Goal: Task Accomplishment & Management: Complete application form

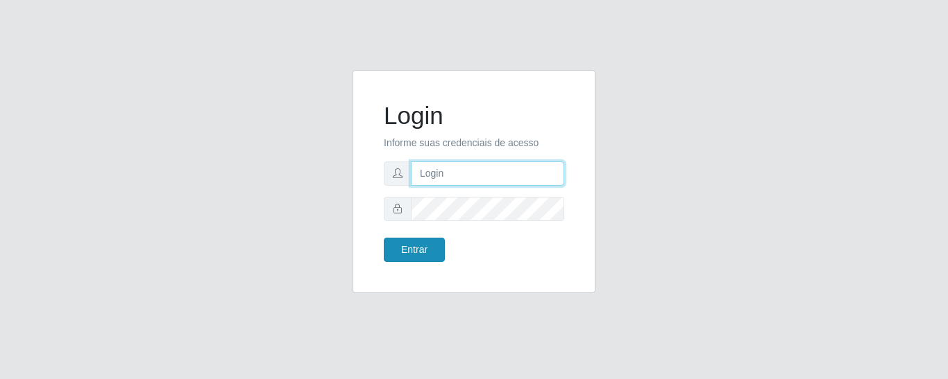
type input "precobom@[PERSON_NAME]"
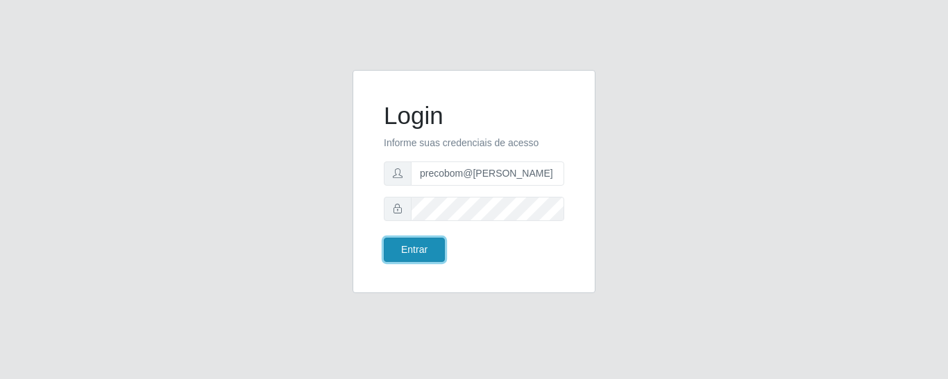
click at [408, 253] on button "Entrar" at bounding box center [414, 250] width 61 height 24
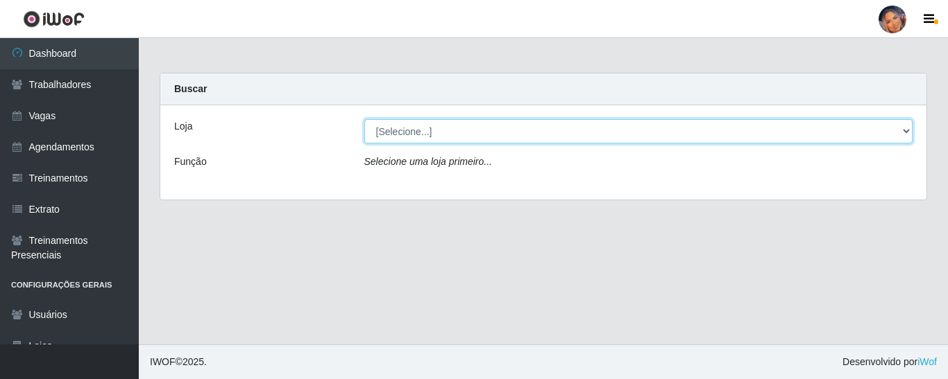
click at [518, 123] on select "[Selecione...] Supermercado Preço Bom" at bounding box center [638, 131] width 549 height 24
select select "169"
click at [364, 119] on select "[Selecione...] Supermercado Preço Bom" at bounding box center [638, 131] width 549 height 24
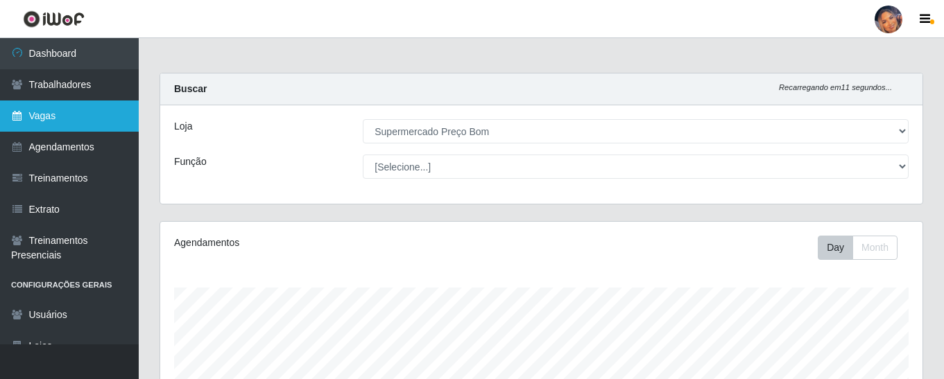
click at [85, 111] on link "Vagas" at bounding box center [69, 116] width 139 height 31
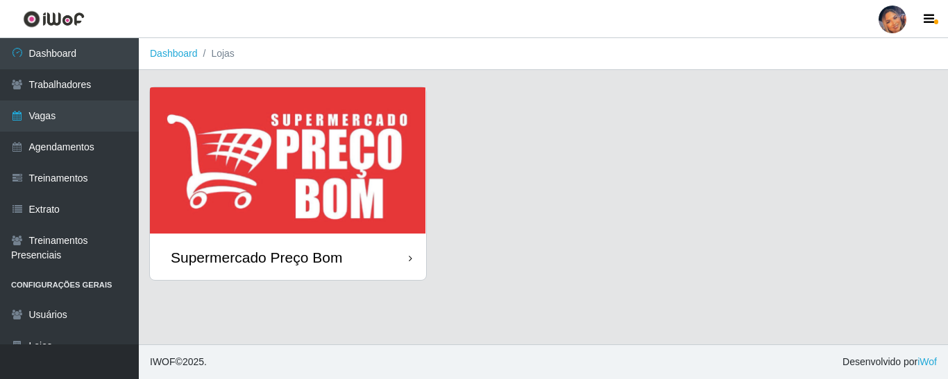
click at [306, 166] on img at bounding box center [288, 161] width 276 height 148
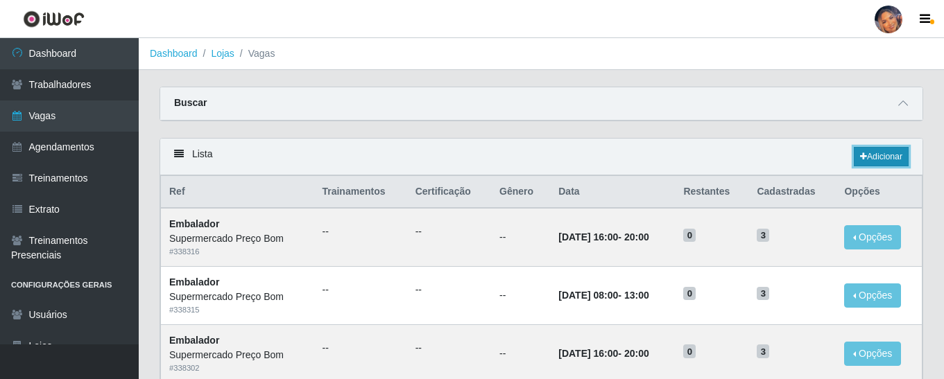
click at [874, 148] on link "Adicionar" at bounding box center [881, 156] width 55 height 19
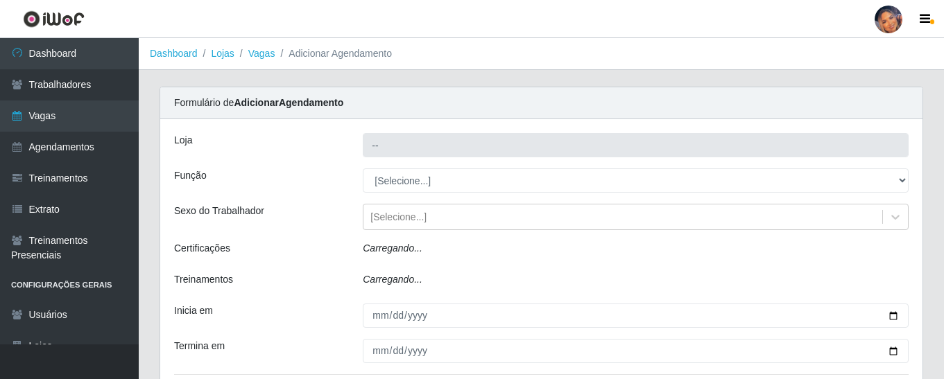
type input "Supermercado Preço Bom"
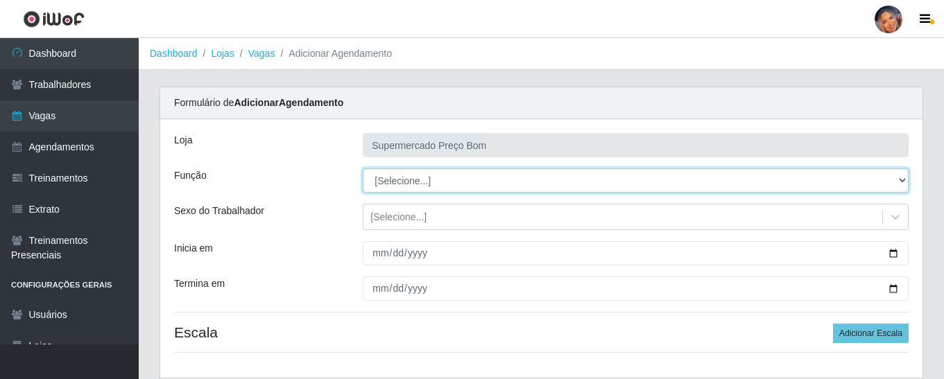
click at [520, 182] on select "[Selecione...] ASG ASG + ASG ++ Balconista Balconista + Balconista ++ Embalador…" at bounding box center [636, 181] width 546 height 24
select select "1"
click at [363, 169] on select "[Selecione...] ASG ASG + ASG ++ Balconista Balconista + Balconista ++ Embalador…" at bounding box center [636, 181] width 546 height 24
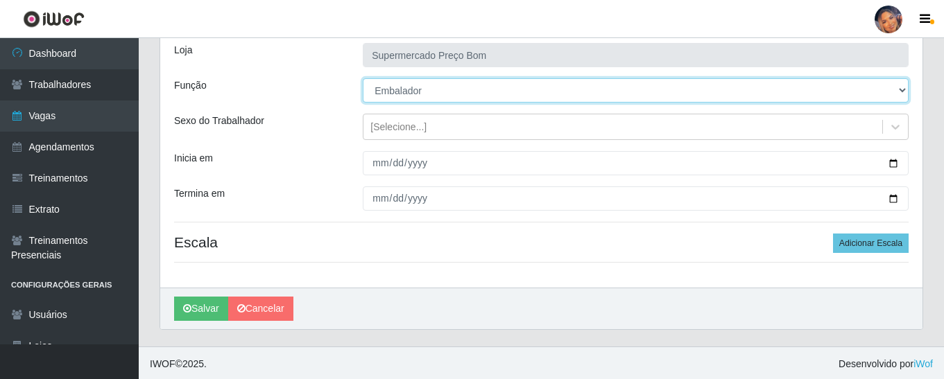
scroll to position [92, 0]
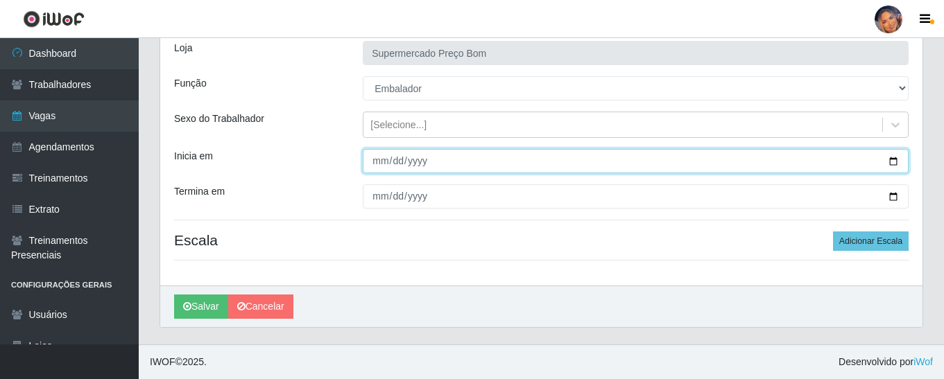
click at [898, 162] on input "Inicia em" at bounding box center [636, 161] width 546 height 24
type input "[DATE]"
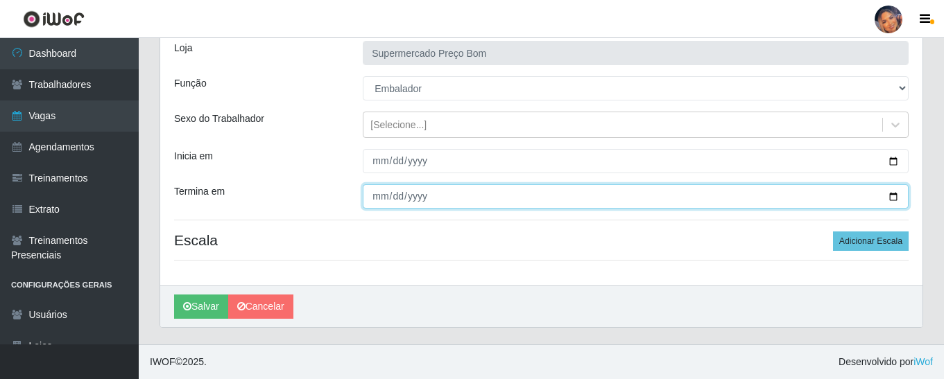
click at [892, 198] on input "Termina em" at bounding box center [636, 197] width 546 height 24
type input "[DATE]"
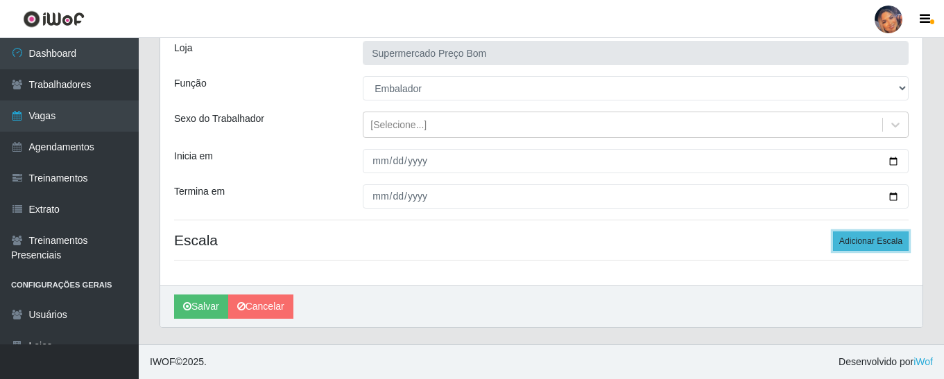
click at [878, 233] on button "Adicionar Escala" at bounding box center [871, 241] width 76 height 19
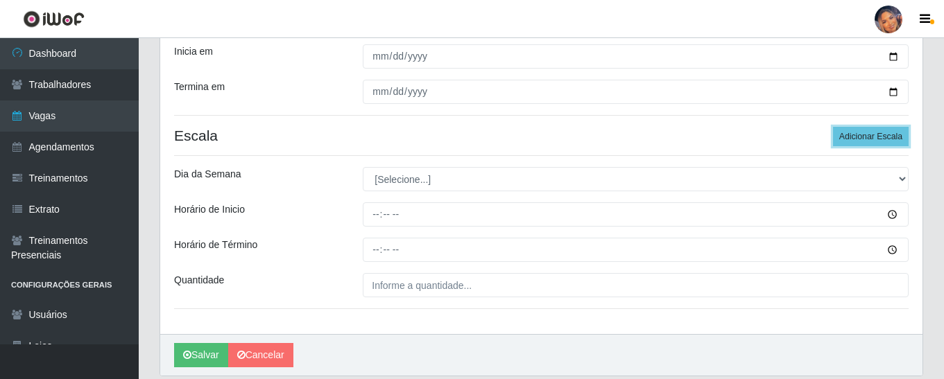
scroll to position [231, 0]
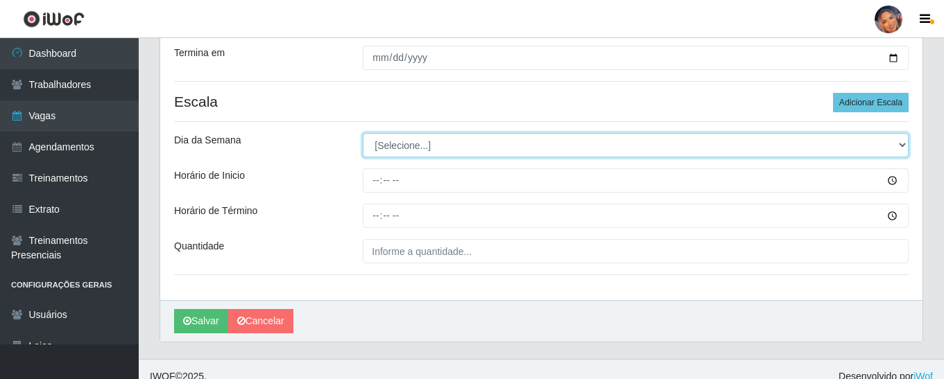
click at [384, 144] on select "[Selecione...] Segunda Terça Quarta Quinta Sexta Sábado Domingo" at bounding box center [636, 145] width 546 height 24
select select "5"
click at [363, 133] on select "[Selecione...] Segunda Terça Quarta Quinta Sexta Sábado Domingo" at bounding box center [636, 145] width 546 height 24
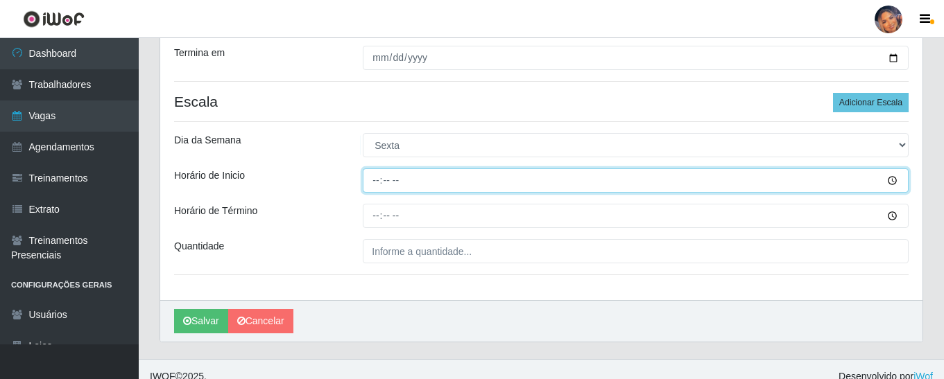
click at [373, 187] on input "Horário de Inicio" at bounding box center [636, 181] width 546 height 24
type input "11:00"
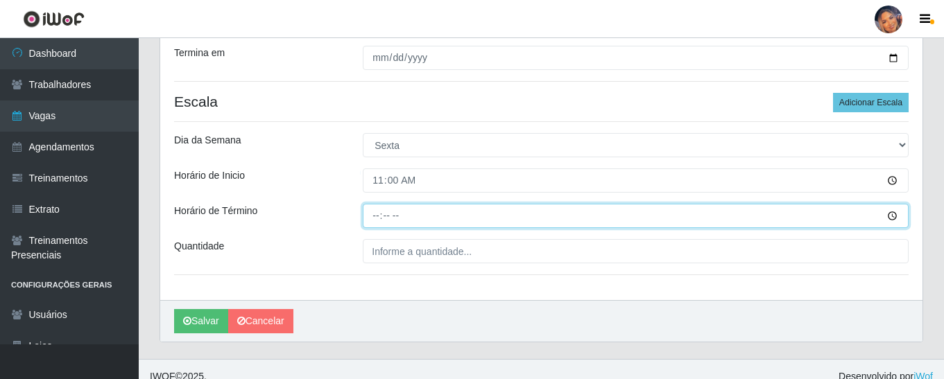
click at [375, 221] on input "Horário de Término" at bounding box center [636, 216] width 546 height 24
type input "15:00"
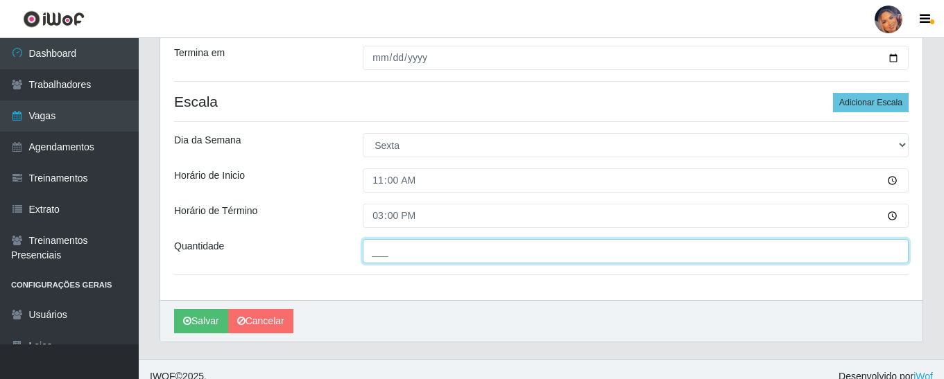
click at [373, 264] on input "___" at bounding box center [636, 251] width 546 height 24
type input "12_"
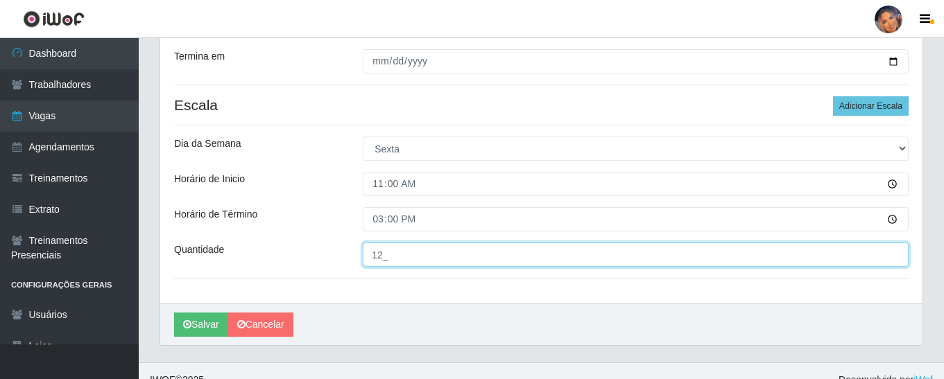
scroll to position [246, 0]
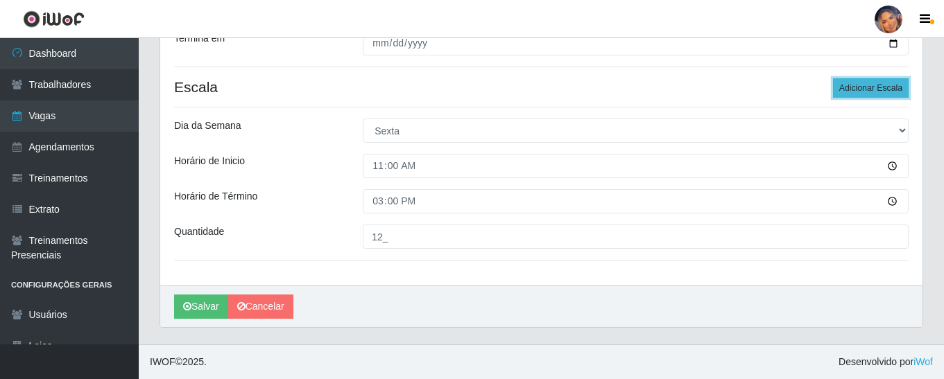
click at [868, 86] on button "Adicionar Escala" at bounding box center [871, 87] width 76 height 19
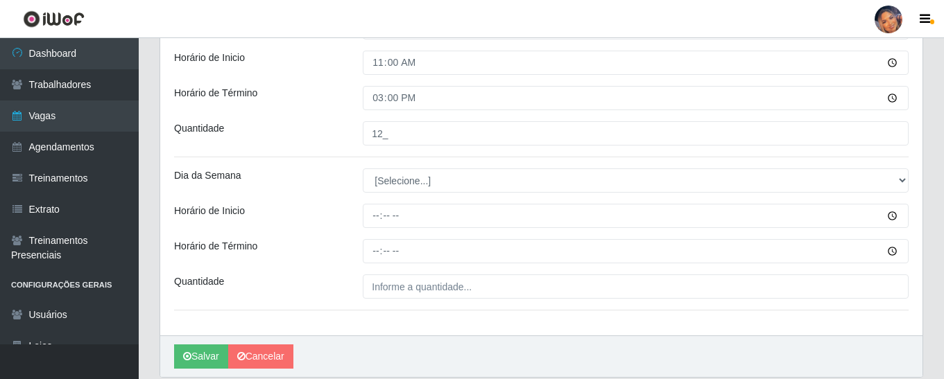
scroll to position [384, 0]
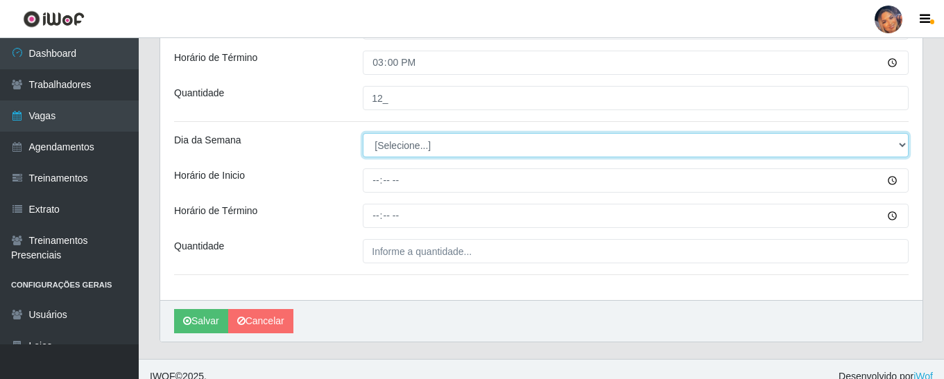
click at [431, 148] on select "[Selecione...] Segunda Terça Quarta Quinta Sexta Sábado Domingo" at bounding box center [636, 145] width 546 height 24
select select "5"
click at [363, 133] on select "[Selecione...] Segunda Terça Quarta Quinta Sexta Sábado Domingo" at bounding box center [636, 145] width 546 height 24
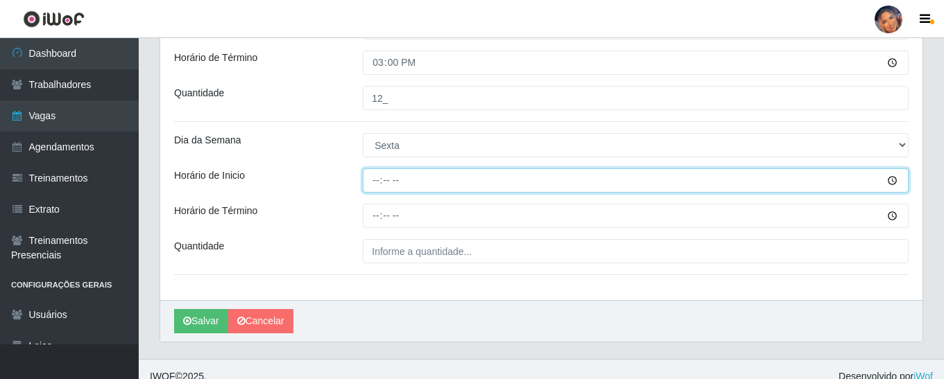
click at [370, 185] on input "Horário de Inicio" at bounding box center [636, 181] width 546 height 24
type input "15:30"
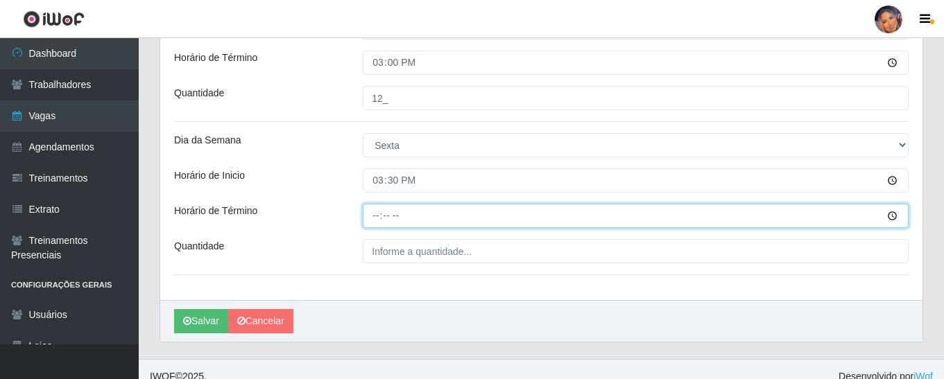
click at [373, 219] on input "Horário de Término" at bounding box center [636, 216] width 546 height 24
type input "20:30"
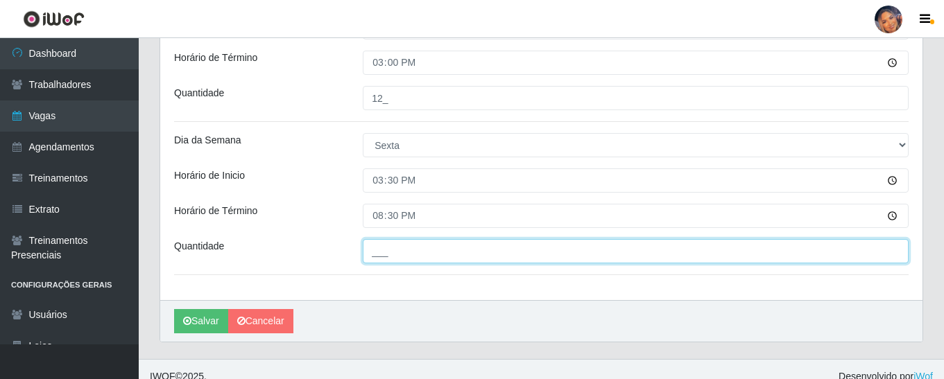
click at [390, 249] on input "___" at bounding box center [636, 251] width 546 height 24
type input "12_"
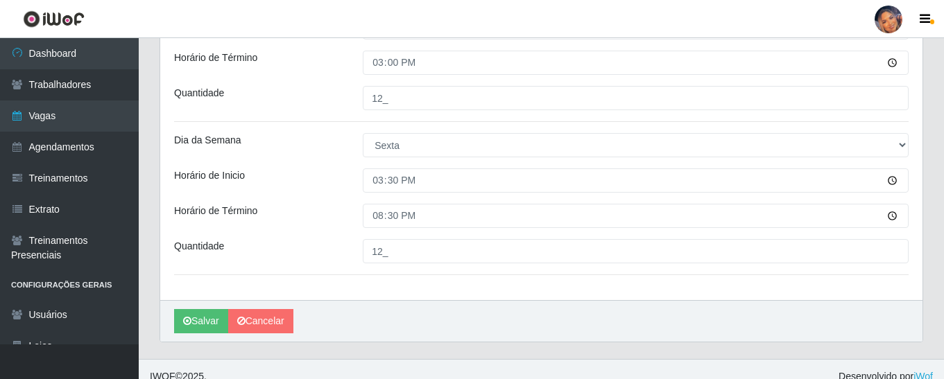
click at [313, 224] on div "Horário de Término" at bounding box center [258, 216] width 189 height 24
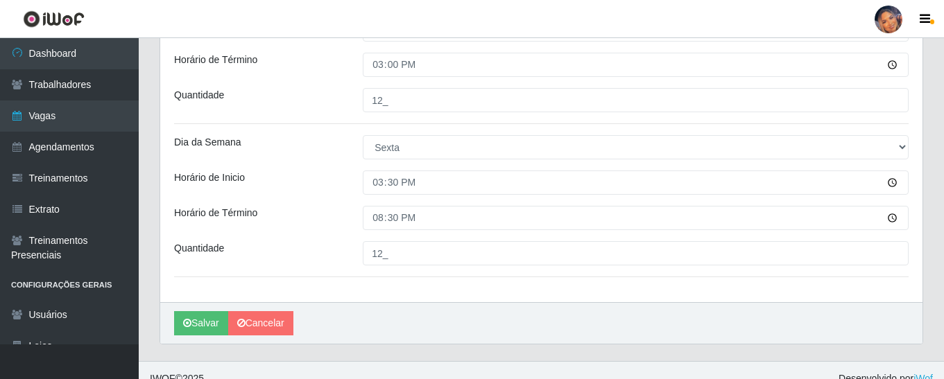
scroll to position [399, 0]
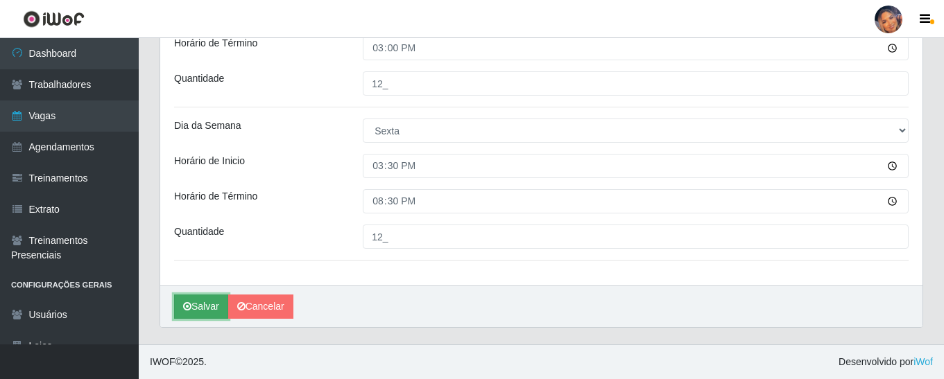
click at [199, 305] on button "Salvar" at bounding box center [201, 307] width 54 height 24
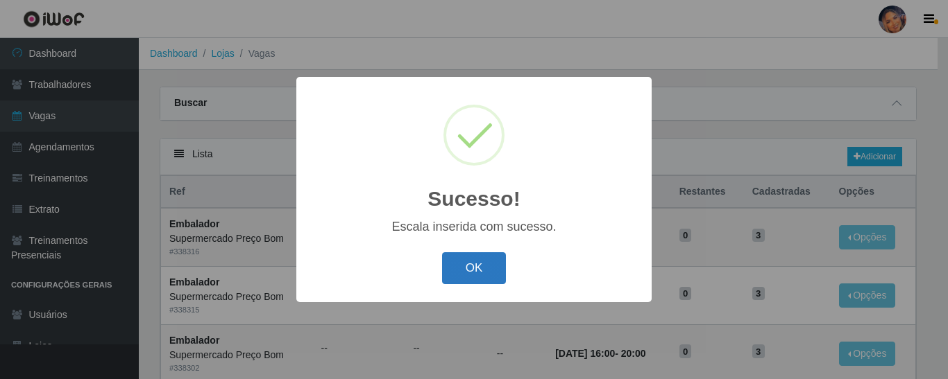
click at [477, 268] on button "OK" at bounding box center [474, 269] width 65 height 33
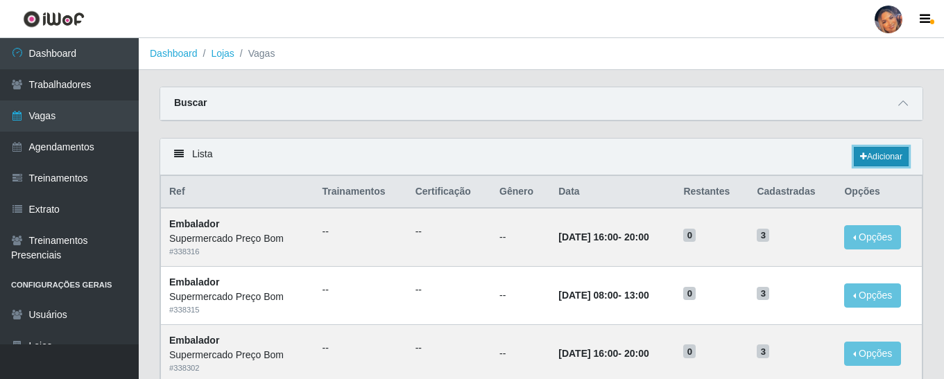
click at [882, 151] on link "Adicionar" at bounding box center [881, 156] width 55 height 19
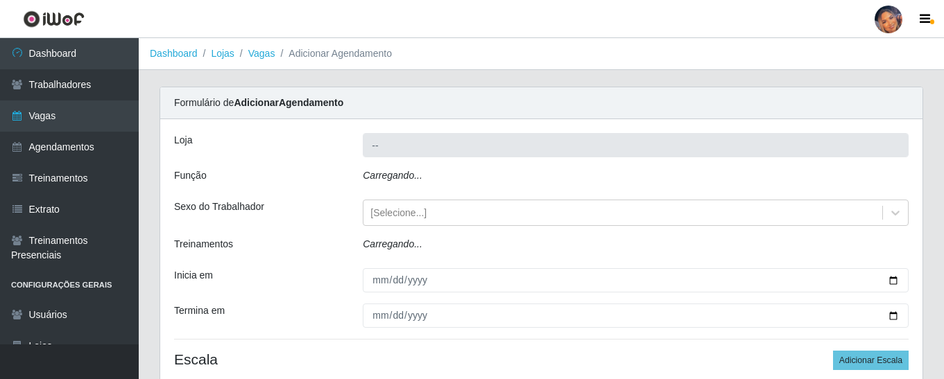
type input "Supermercado Preço Bom"
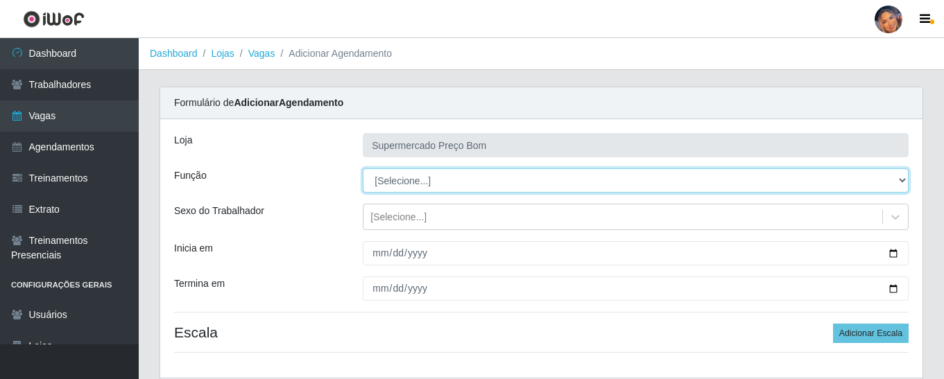
click at [902, 182] on select "[Selecione...] ASG ASG + ASG ++ Balconista Balconista + Balconista ++ Embalador…" at bounding box center [636, 181] width 546 height 24
select select "22"
click at [363, 169] on select "[Selecione...] ASG ASG + ASG ++ Balconista Balconista + Balconista ++ Embalador…" at bounding box center [636, 181] width 546 height 24
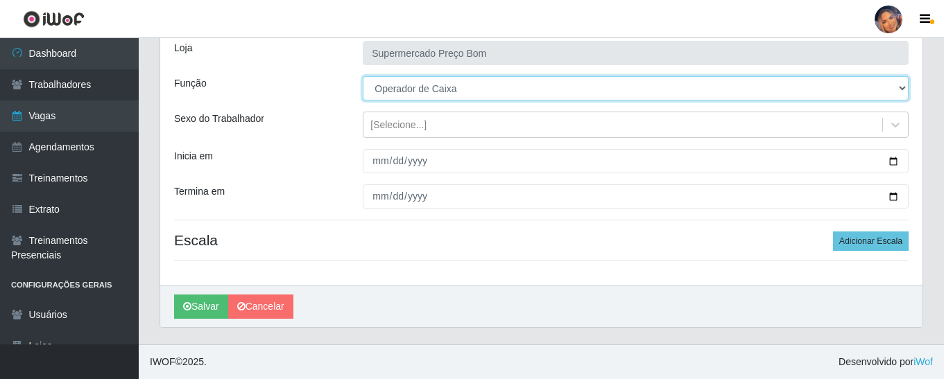
scroll to position [23, 0]
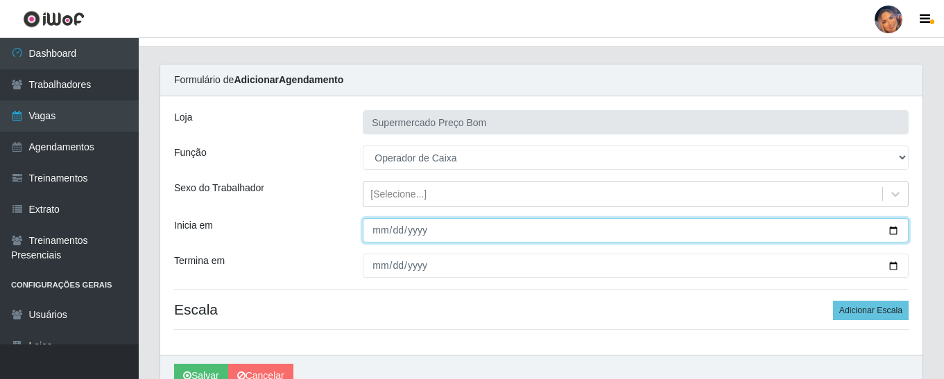
click at [889, 229] on input "Inicia em" at bounding box center [636, 231] width 546 height 24
type input "[DATE]"
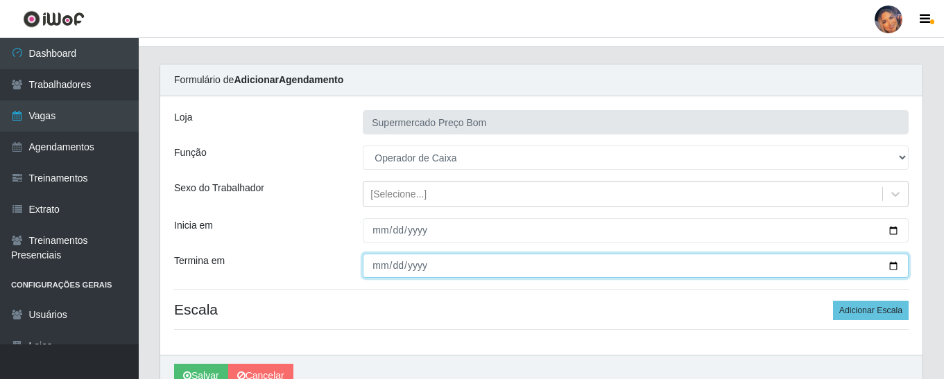
click at [893, 261] on input "Termina em" at bounding box center [636, 266] width 546 height 24
type input "[DATE]"
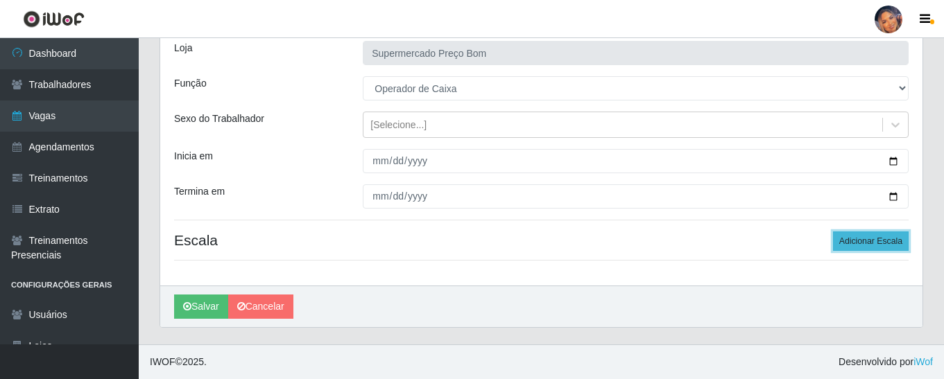
click at [868, 238] on button "Adicionar Escala" at bounding box center [871, 241] width 76 height 19
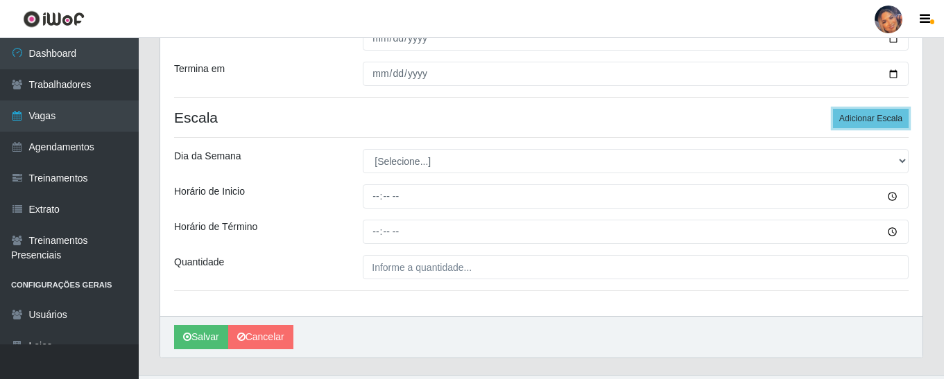
scroll to position [231, 0]
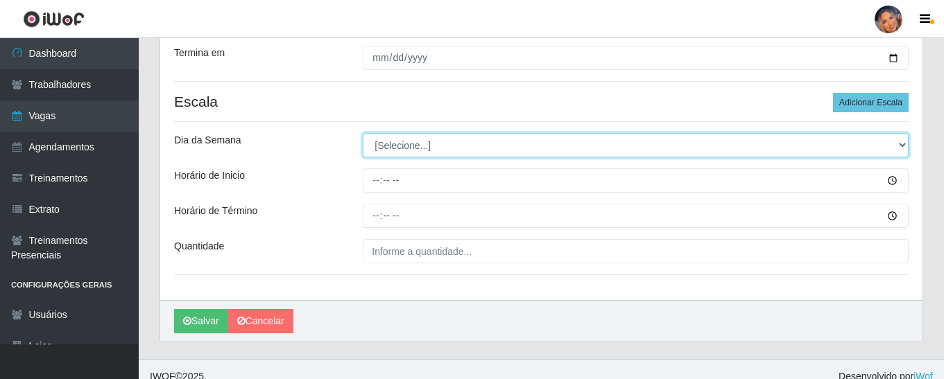
click at [427, 144] on select "[Selecione...] Segunda Terça Quarta Quinta Sexta Sábado Domingo" at bounding box center [636, 145] width 546 height 24
select select "5"
click at [363, 133] on select "[Selecione...] Segunda Terça Quarta Quinta Sexta Sábado Domingo" at bounding box center [636, 145] width 546 height 24
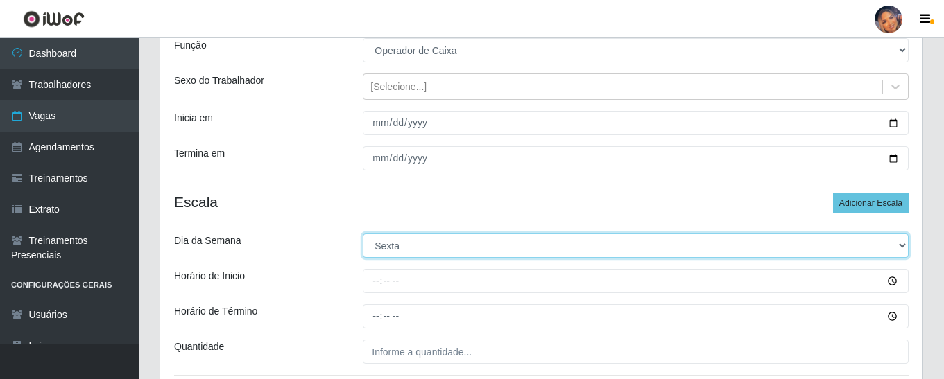
scroll to position [162, 0]
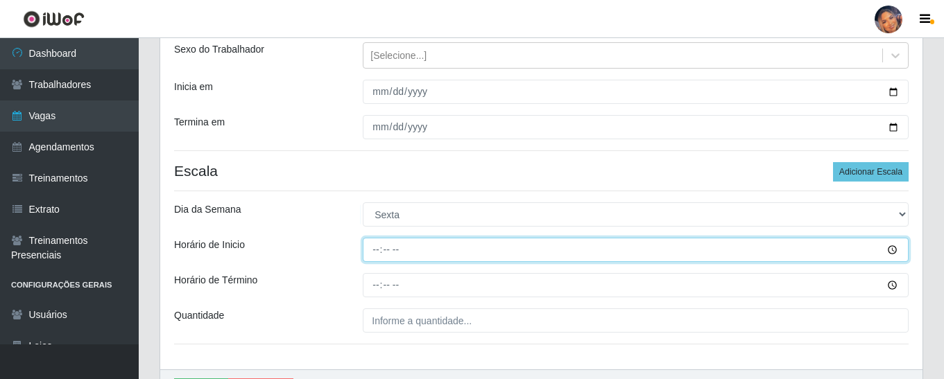
click at [375, 255] on input "Horário de Inicio" at bounding box center [636, 250] width 546 height 24
type input "10:00"
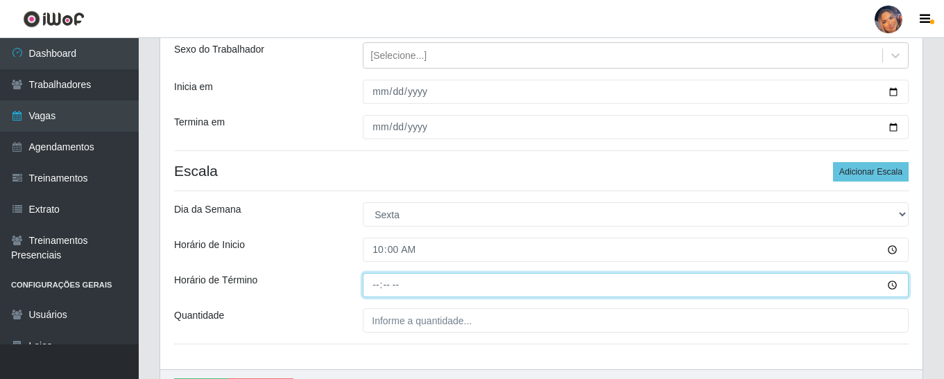
click at [375, 291] on input "Horário de Término" at bounding box center [636, 285] width 546 height 24
type input "15:00"
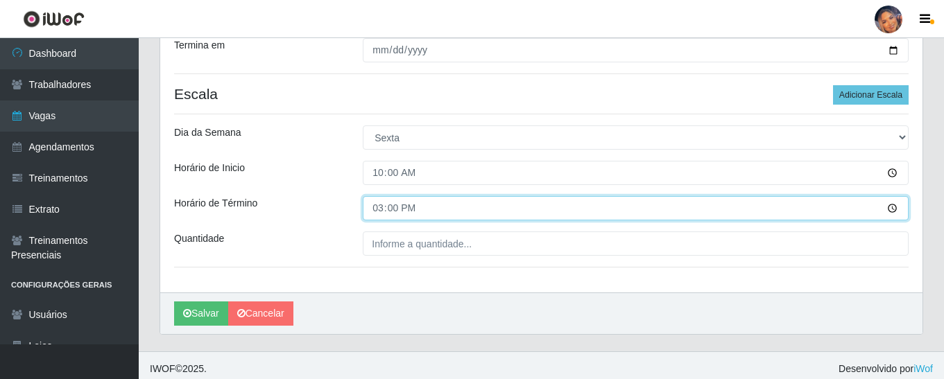
scroll to position [246, 0]
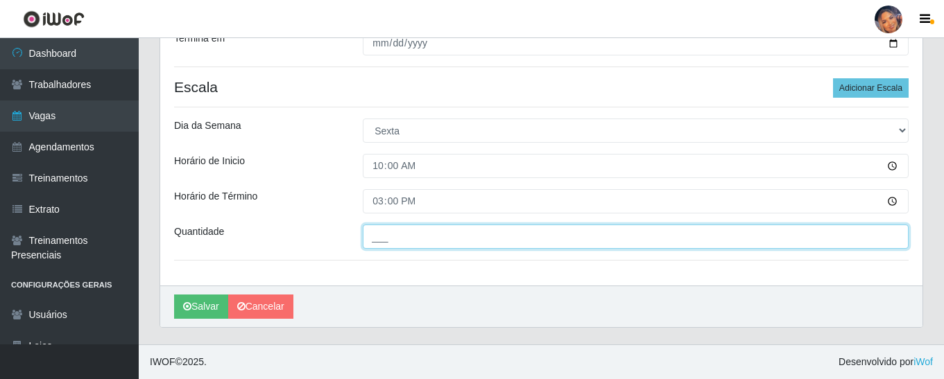
click at [373, 241] on input "___" at bounding box center [636, 237] width 546 height 24
type input "4__"
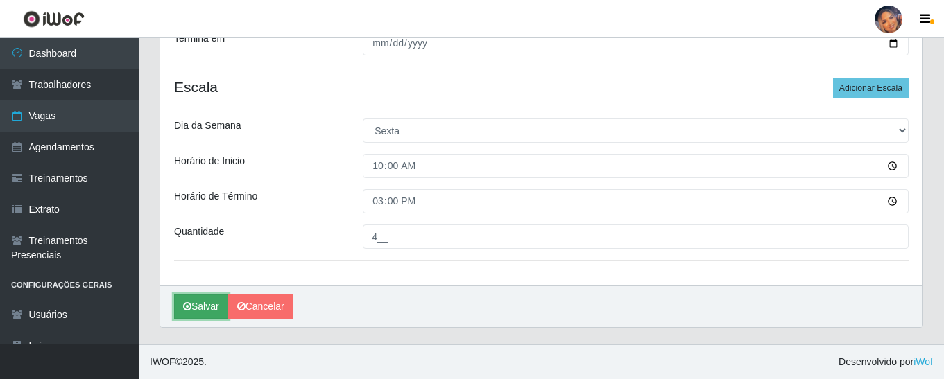
click at [204, 305] on button "Salvar" at bounding box center [201, 307] width 54 height 24
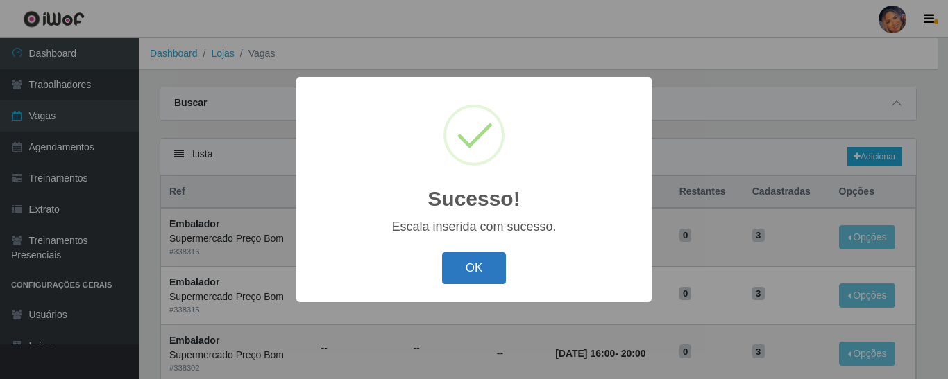
click at [468, 267] on button "OK" at bounding box center [474, 269] width 65 height 33
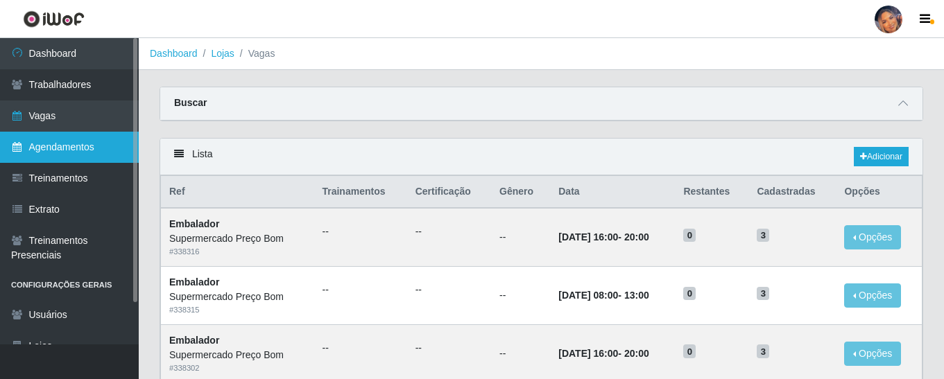
click at [80, 144] on link "Agendamentos" at bounding box center [69, 147] width 139 height 31
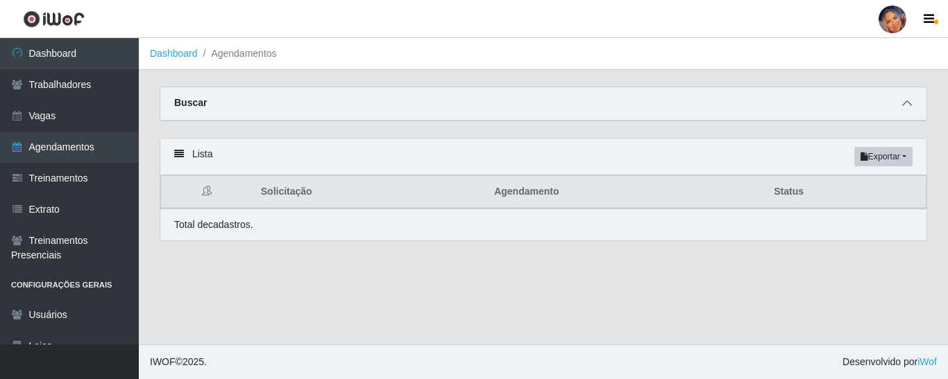
click at [907, 101] on icon at bounding box center [907, 104] width 10 height 10
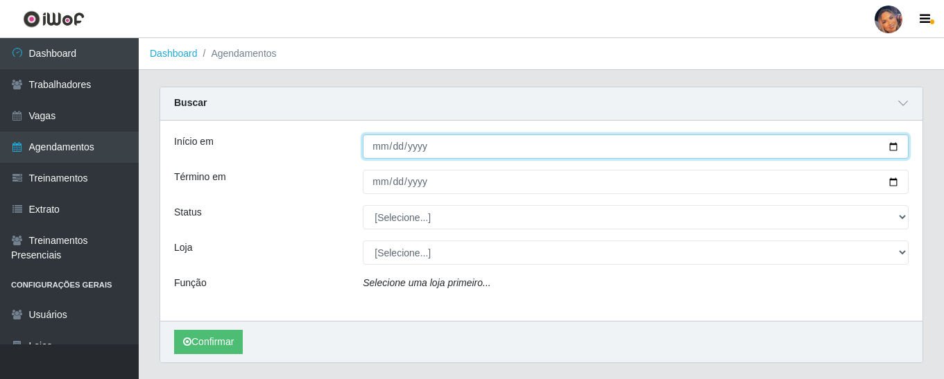
click at [891, 144] on input "Início em" at bounding box center [636, 147] width 546 height 24
type input "[DATE]"
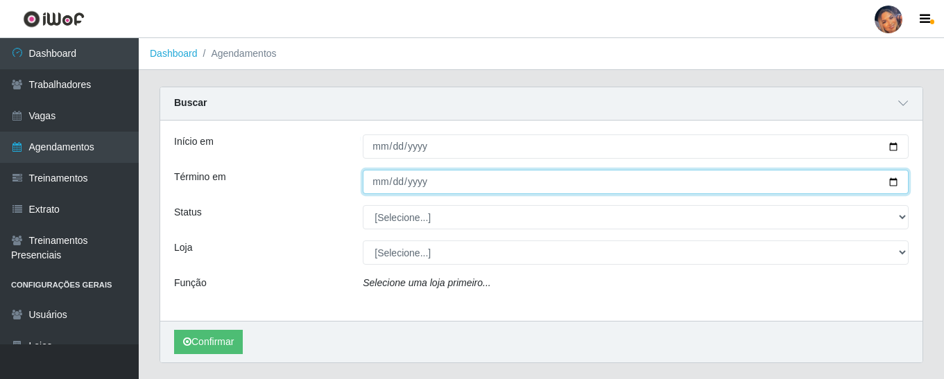
click at [894, 182] on input "Término em" at bounding box center [636, 182] width 546 height 24
type input "[DATE]"
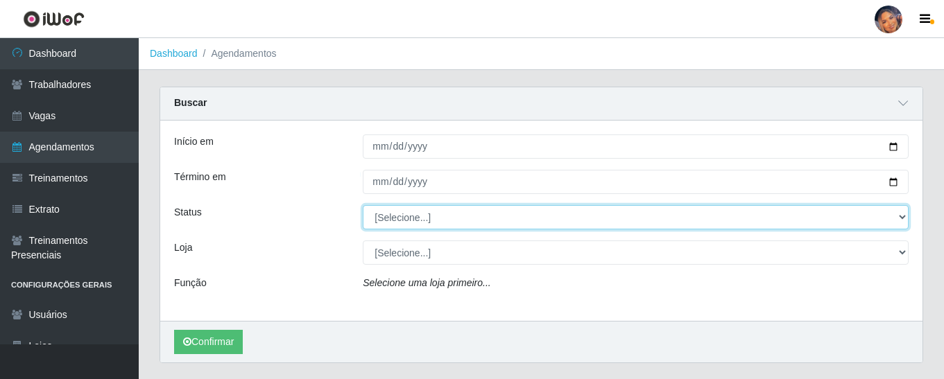
click at [427, 221] on select "[Selecione...] AGENDADO AGUARDANDO LIBERAR EM ANDAMENTO EM REVISÃO FINALIZADO C…" at bounding box center [636, 217] width 546 height 24
select select "AGENDADO"
click at [363, 206] on select "[Selecione...] AGENDADO AGUARDANDO LIBERAR EM ANDAMENTO EM REVISÃO FINALIZADO C…" at bounding box center [636, 217] width 546 height 24
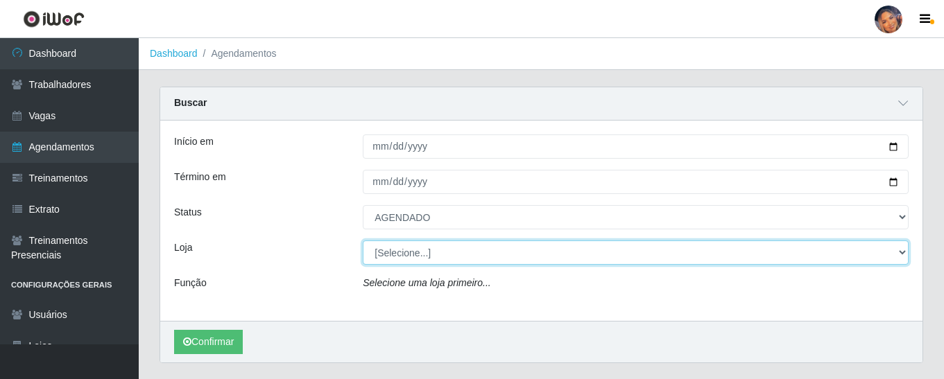
click at [404, 253] on select "[Selecione...] Supermercado Preço Bom" at bounding box center [636, 253] width 546 height 24
select select "169"
click at [363, 241] on select "[Selecione...] Supermercado Preço Bom" at bounding box center [636, 253] width 546 height 24
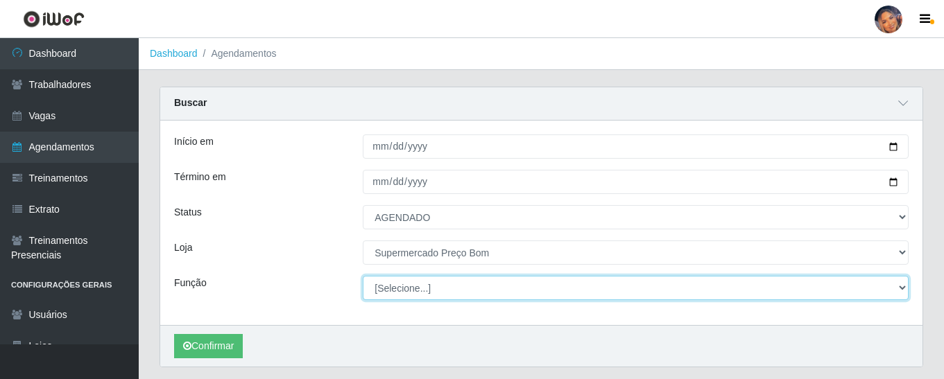
drag, startPoint x: 404, startPoint y: 265, endPoint x: 410, endPoint y: 295, distance: 30.3
click at [410, 295] on select "[Selecione...] ASG ASG + ASG ++ Balconista Balconista + Balconista ++ Embalador…" at bounding box center [636, 288] width 546 height 24
click at [363, 277] on select "[Selecione...] ASG ASG + ASG ++ Balconista Balconista + Balconista ++ Embalador…" at bounding box center [636, 288] width 546 height 24
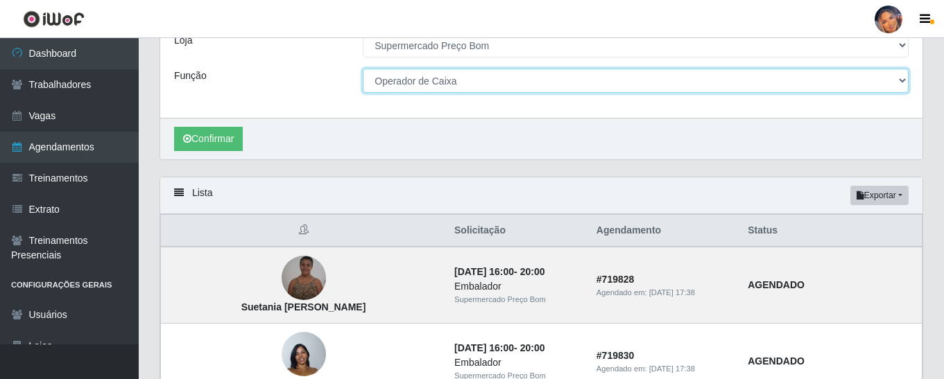
scroll to position [208, 0]
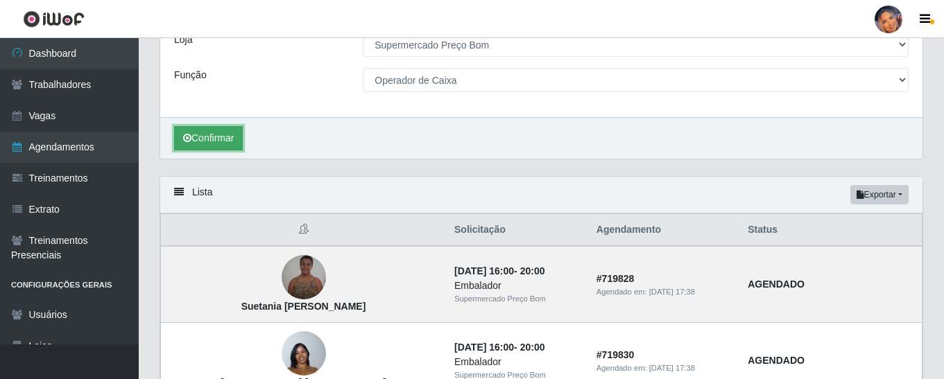
click at [209, 132] on button "Confirmar" at bounding box center [208, 138] width 69 height 24
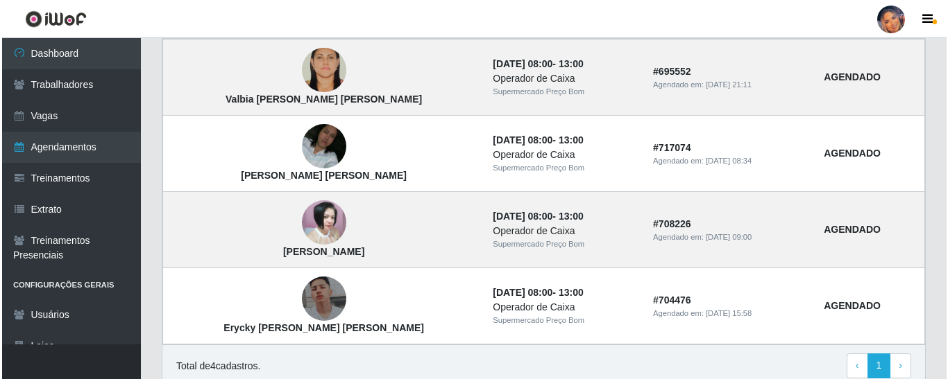
scroll to position [416, 0]
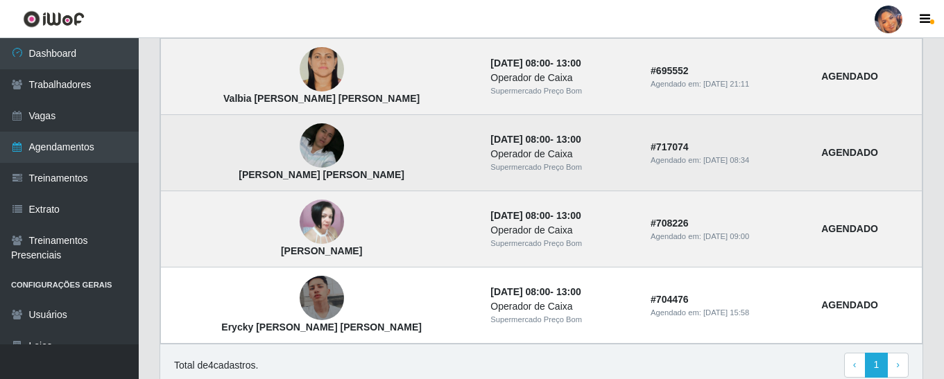
click at [300, 141] on img at bounding box center [322, 146] width 44 height 78
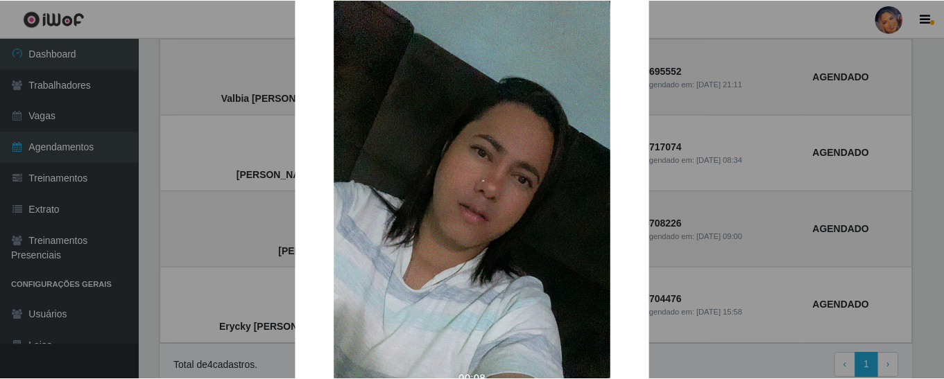
scroll to position [69, 0]
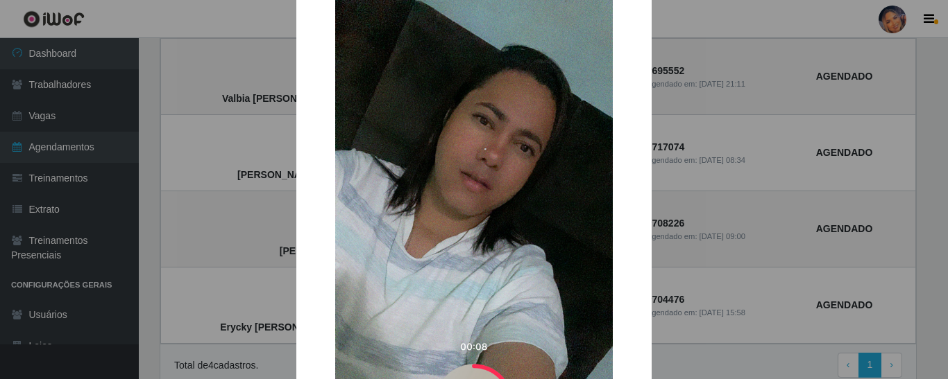
click at [190, 130] on div "× [PERSON_NAME] [PERSON_NAME] OK Cancel" at bounding box center [474, 189] width 948 height 379
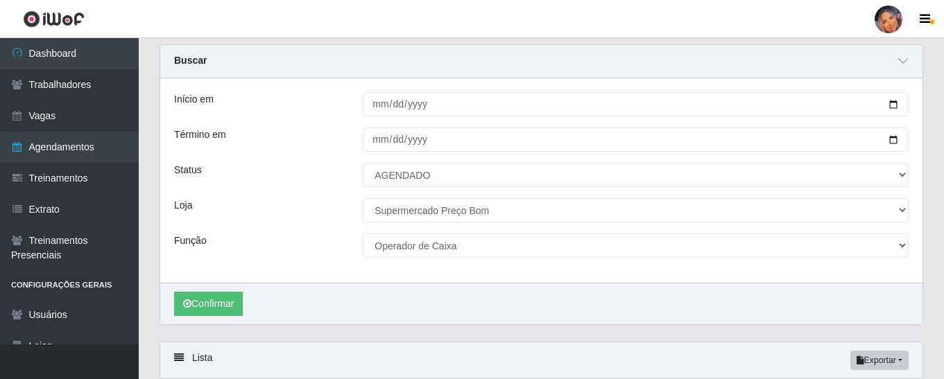
scroll to position [0, 0]
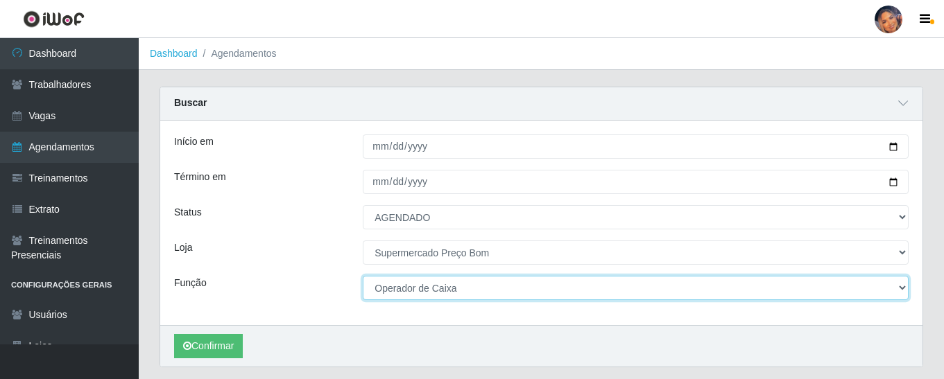
click at [400, 294] on select "[Selecione...] ASG ASG + ASG ++ Balconista Balconista + Balconista ++ Embalador…" at bounding box center [636, 288] width 546 height 24
select select "1"
click at [363, 277] on select "[Selecione...] ASG ASG + ASG ++ Balconista Balconista + Balconista ++ Embalador…" at bounding box center [636, 288] width 546 height 24
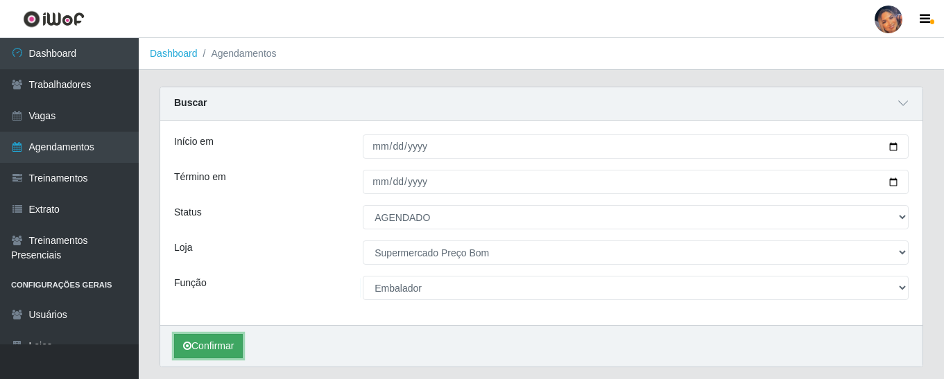
click at [207, 344] on button "Confirmar" at bounding box center [208, 346] width 69 height 24
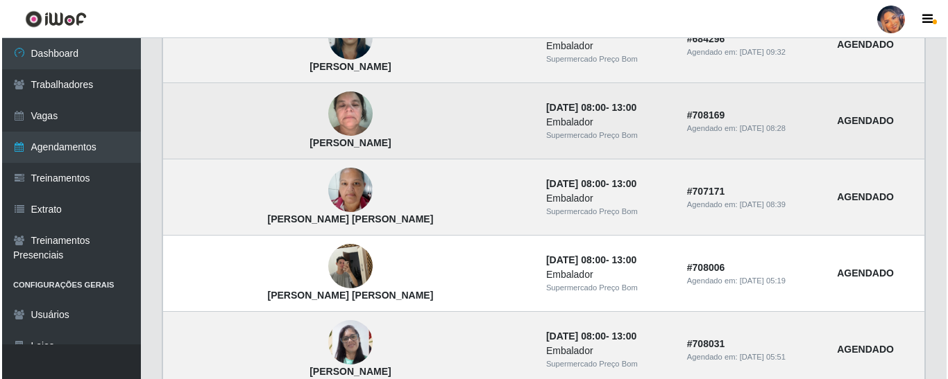
scroll to position [486, 0]
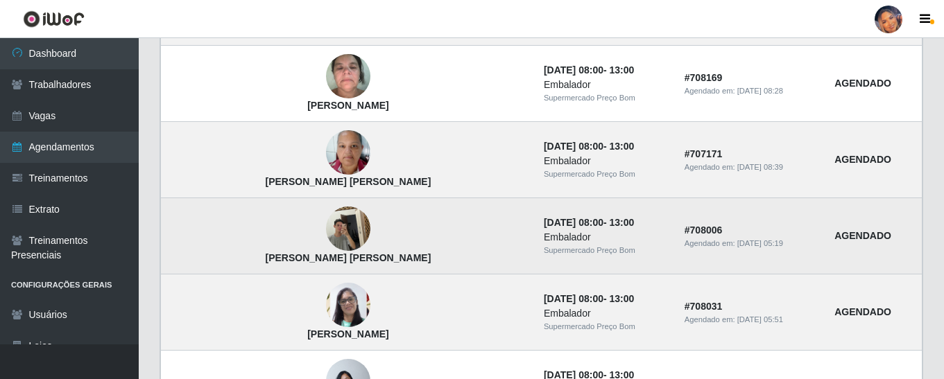
click at [326, 223] on img at bounding box center [348, 228] width 44 height 79
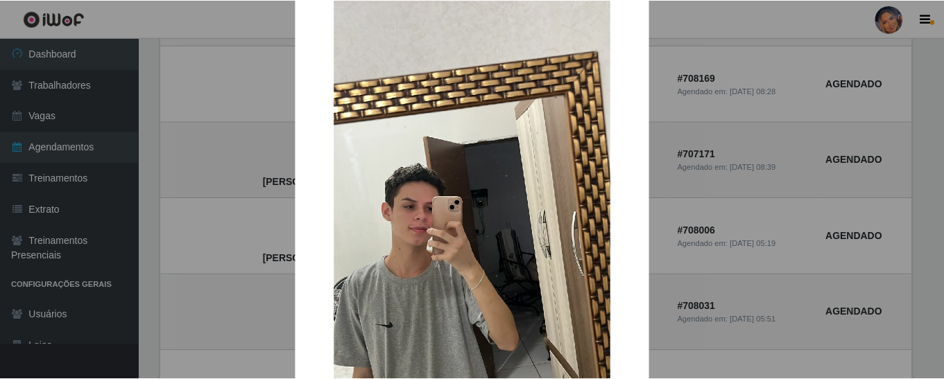
scroll to position [139, 0]
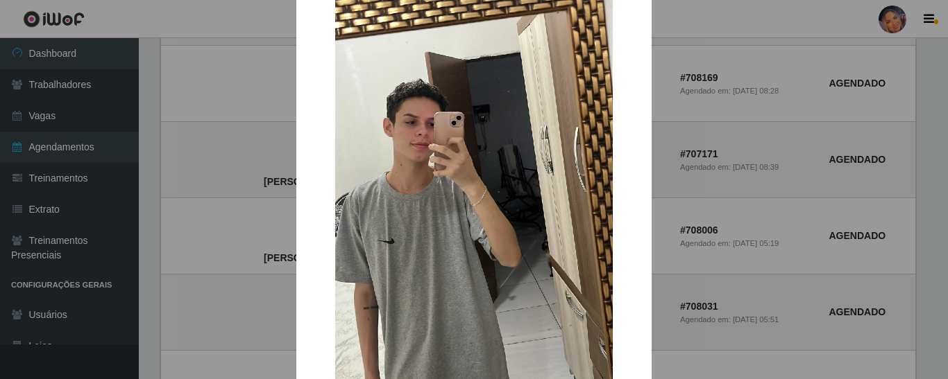
click at [219, 159] on div "× [PERSON_NAME] [PERSON_NAME] OK Cancel" at bounding box center [474, 189] width 948 height 379
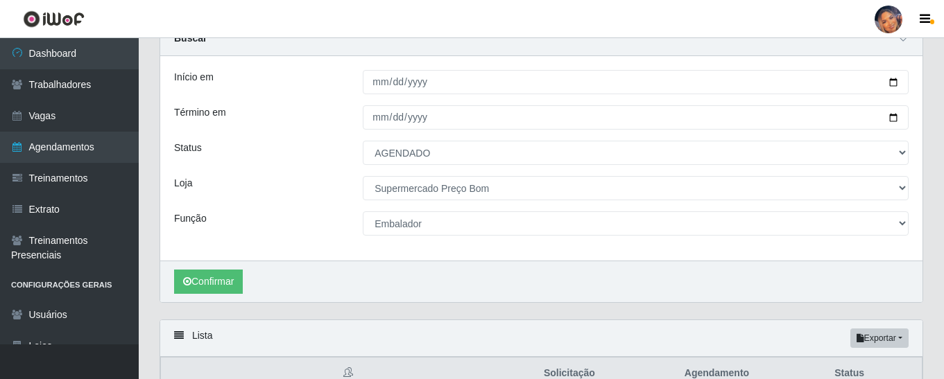
scroll to position [0, 0]
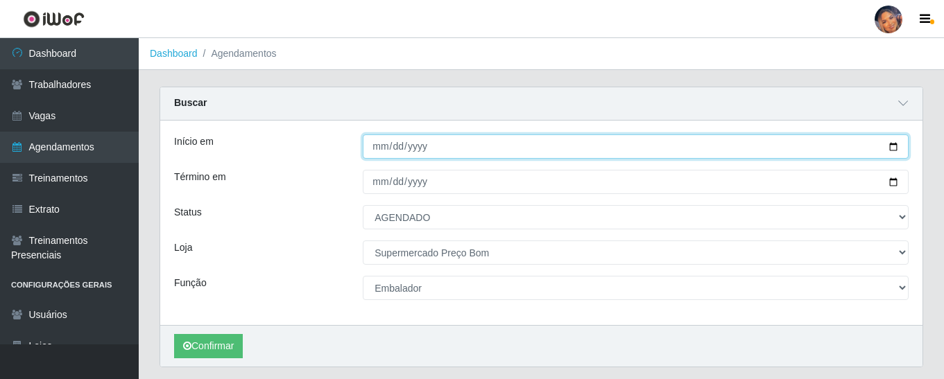
click at [891, 144] on input "[DATE]" at bounding box center [636, 147] width 546 height 24
type input "[DATE]"
click at [884, 145] on input "[DATE]" at bounding box center [636, 147] width 546 height 24
click at [893, 145] on input "[DATE]" at bounding box center [636, 147] width 546 height 24
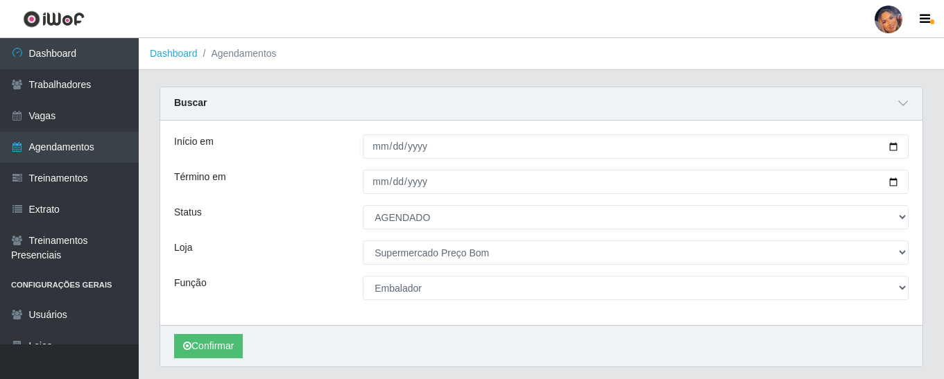
click at [878, 126] on div "Início em [DATE] Término em [DATE] Status [Selecione...] AGENDADO AGUARDANDO LI…" at bounding box center [541, 223] width 762 height 205
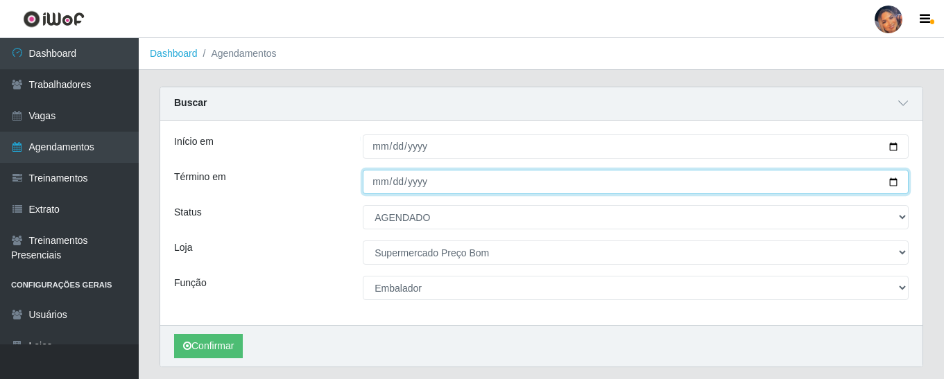
click at [893, 183] on input "[DATE]" at bounding box center [636, 182] width 546 height 24
type input "[DATE]"
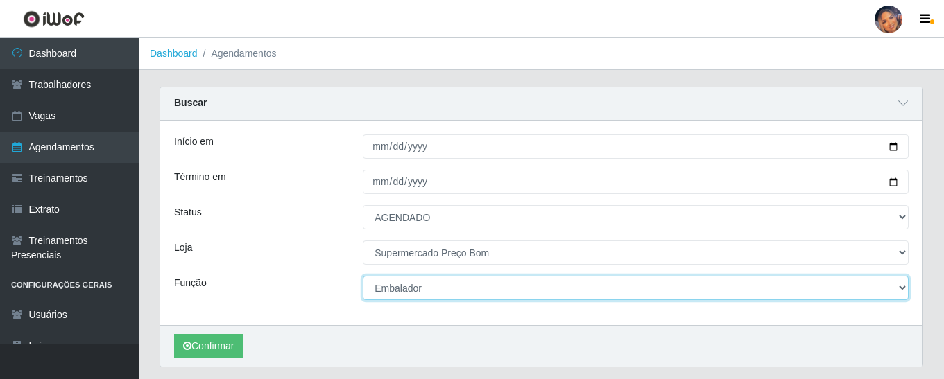
click at [431, 284] on select "[Selecione...] ASG ASG + ASG ++ Balconista Balconista + Balconista ++ Embalador…" at bounding box center [636, 288] width 546 height 24
select select "73"
click at [363, 277] on select "[Selecione...] ASG ASG + ASG ++ Balconista Balconista + Balconista ++ Embalador…" at bounding box center [636, 288] width 546 height 24
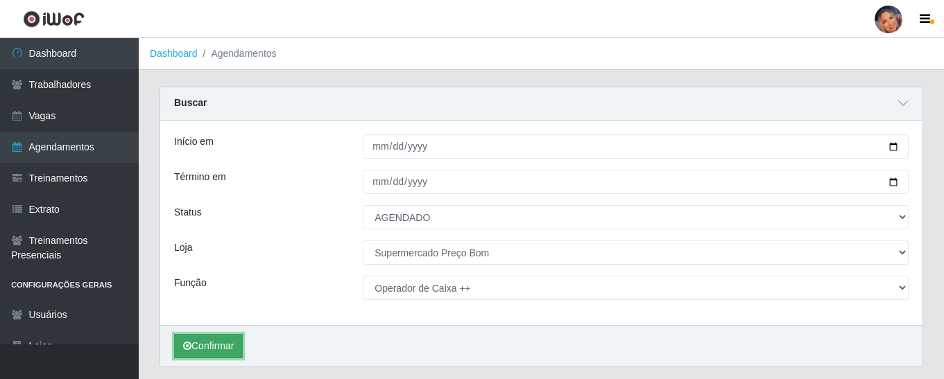
click at [205, 342] on button "Confirmar" at bounding box center [208, 346] width 69 height 24
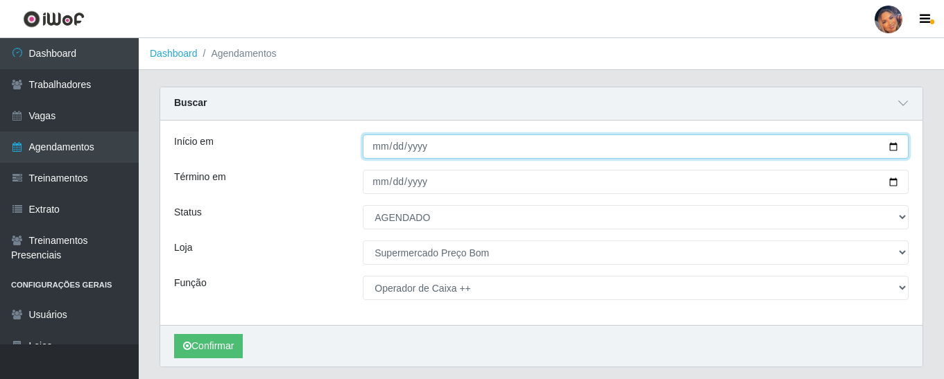
click at [893, 143] on input "[DATE]" at bounding box center [636, 147] width 546 height 24
type input "[DATE]"
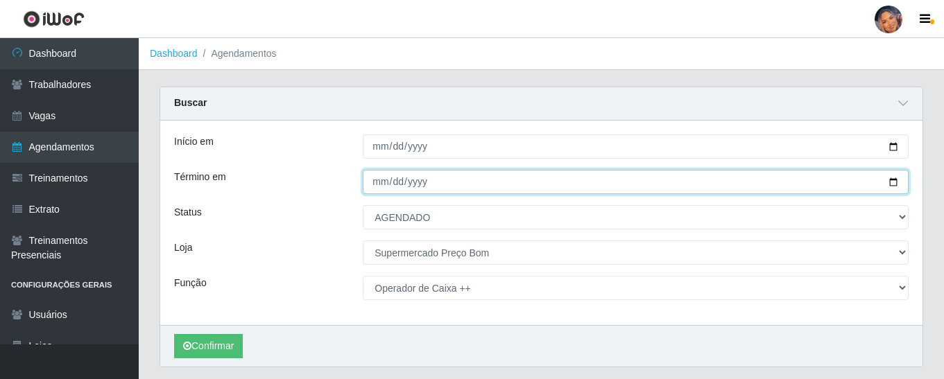
click at [891, 184] on input "[DATE]" at bounding box center [636, 182] width 546 height 24
type input "[DATE]"
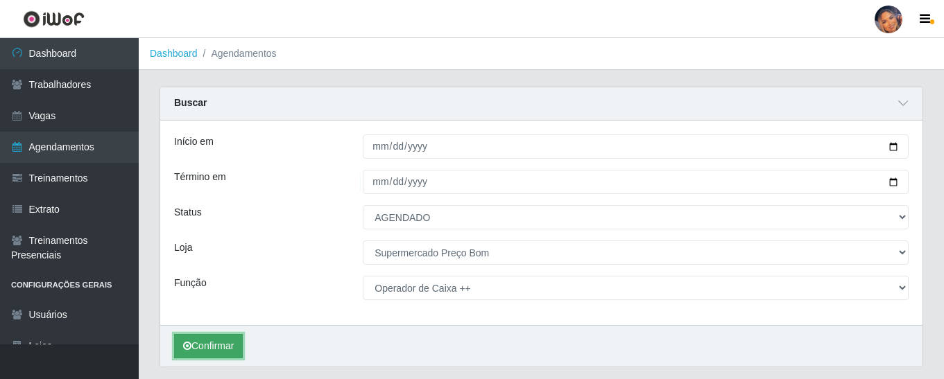
click at [205, 339] on button "Confirmar" at bounding box center [208, 346] width 69 height 24
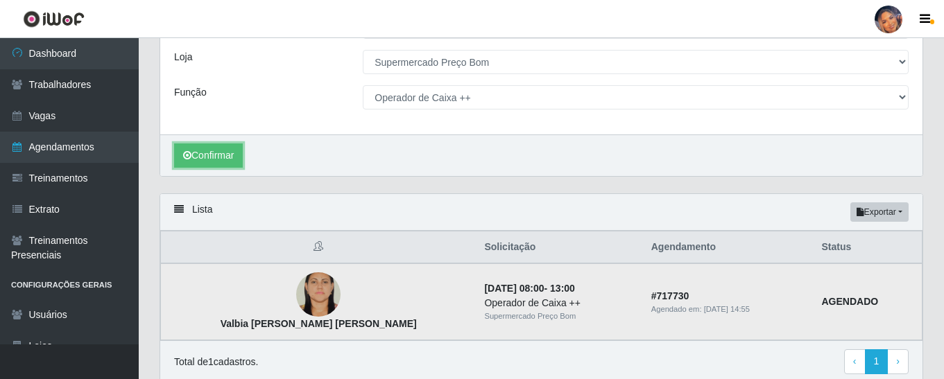
scroll to position [39, 0]
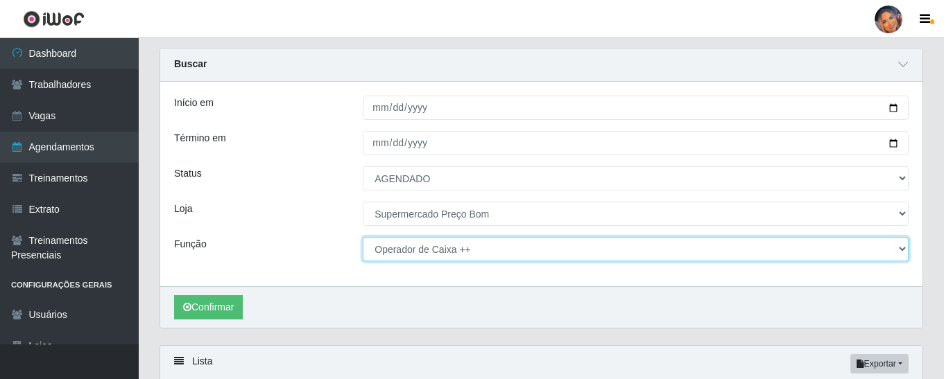
click at [906, 246] on select "[Selecione...] ASG ASG + ASG ++ Balconista Balconista + Balconista ++ Embalador…" at bounding box center [636, 249] width 546 height 24
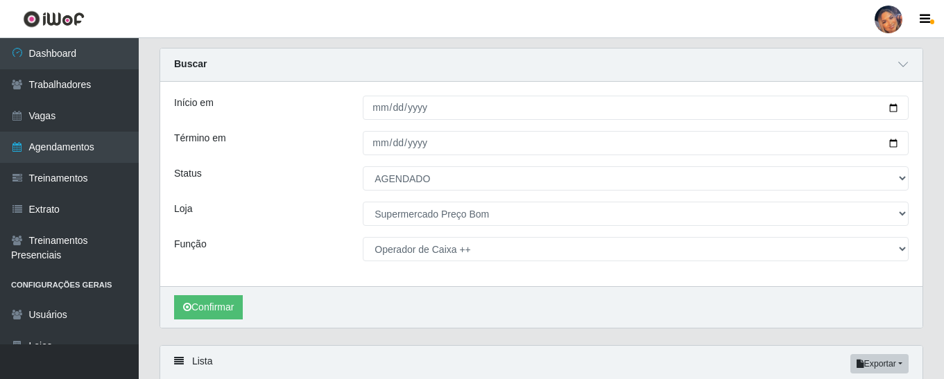
click at [295, 182] on div "Status" at bounding box center [258, 178] width 189 height 24
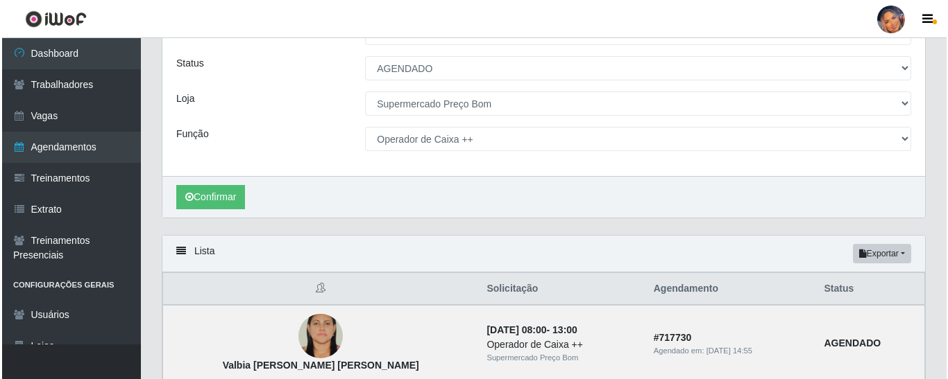
scroll to position [0, 0]
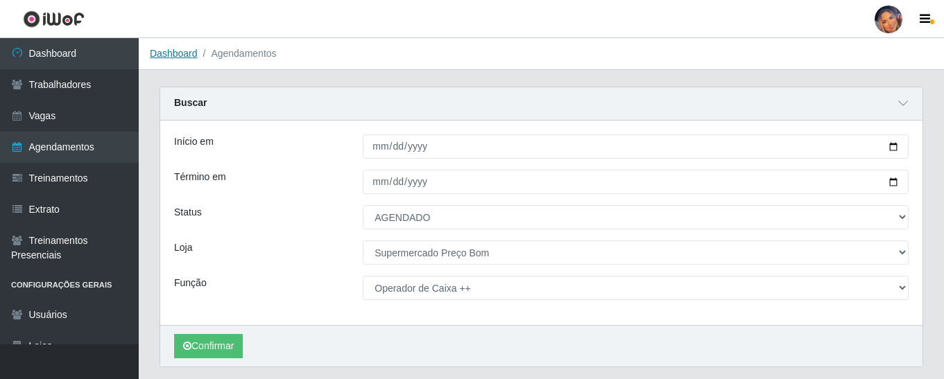
click at [166, 49] on link "Dashboard" at bounding box center [174, 53] width 48 height 11
